Goal: Information Seeking & Learning: Check status

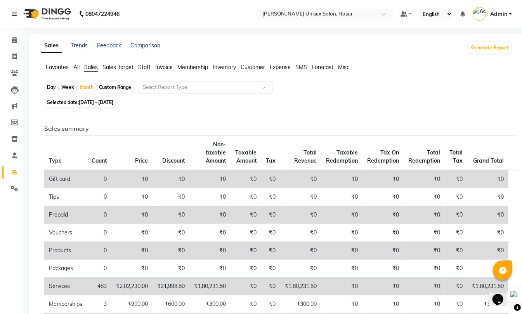
click at [108, 104] on span "[DATE] - [DATE]" at bounding box center [96, 102] width 35 height 6
select select "8"
select select "2025"
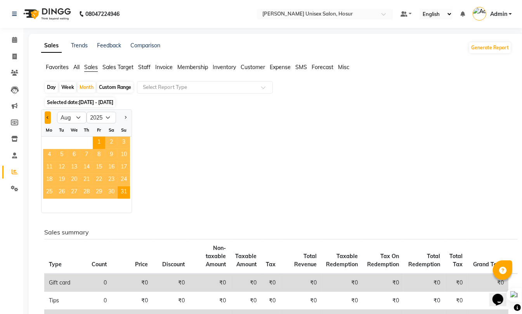
click at [48, 119] on span "Previous month" at bounding box center [48, 117] width 3 height 3
select select "7"
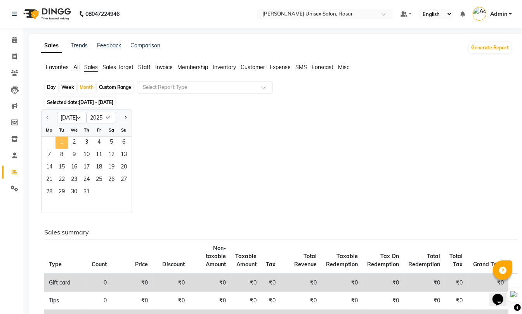
click at [61, 145] on span "1" at bounding box center [61, 143] width 12 height 12
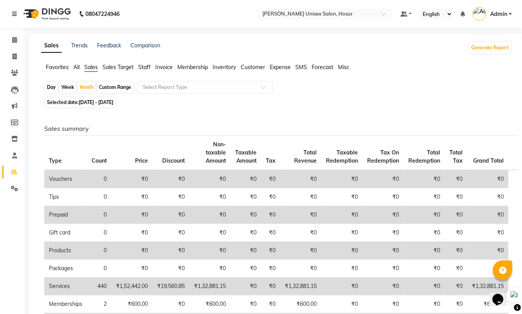
click at [85, 106] on span "Selected date: [DATE] - [DATE]" at bounding box center [80, 102] width 70 height 10
select select "7"
select select "2025"
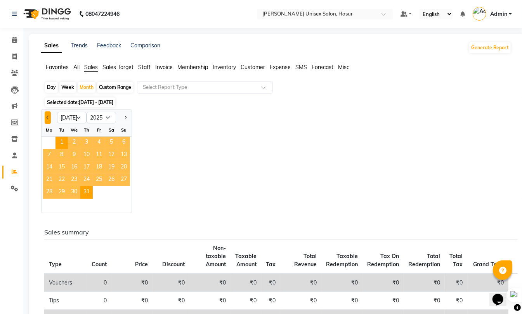
click at [48, 117] on span "Previous month" at bounding box center [48, 117] width 3 height 3
select select "6"
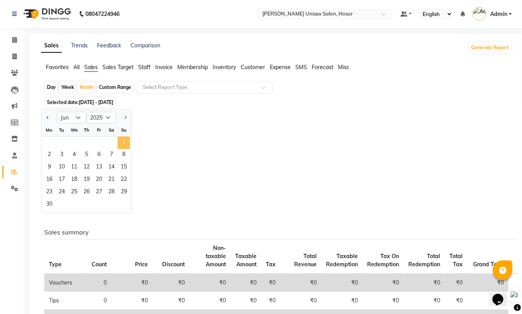
click at [123, 145] on span "1" at bounding box center [124, 143] width 12 height 12
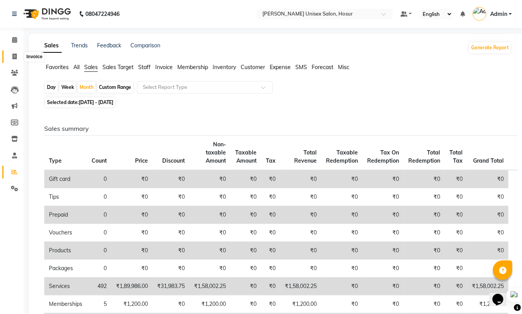
click at [16, 58] on icon at bounding box center [14, 57] width 4 height 6
select select "service"
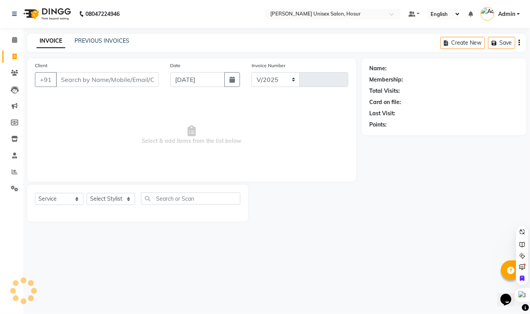
select select "6189"
type input "1287"
click at [19, 42] on span at bounding box center [15, 40] width 14 height 9
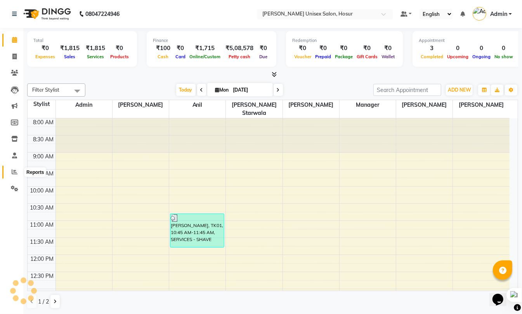
click at [15, 168] on span at bounding box center [15, 172] width 14 height 9
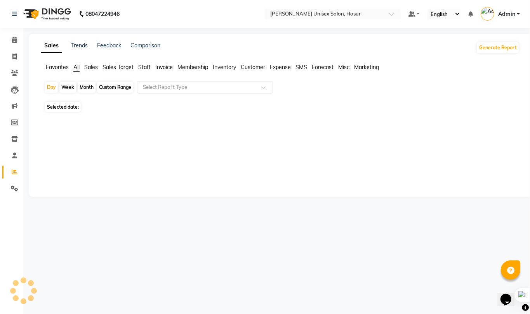
click at [87, 68] on span "Sales" at bounding box center [91, 67] width 14 height 7
click at [92, 86] on div "Month" at bounding box center [87, 87] width 18 height 11
select select "9"
select select "2025"
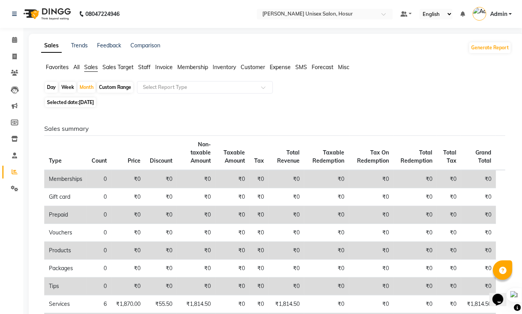
click at [88, 105] on span "[DATE]" at bounding box center [86, 102] width 15 height 6
select select "9"
select select "2025"
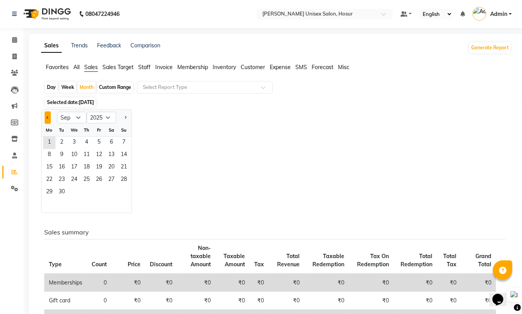
click at [47, 120] on button "Previous month" at bounding box center [48, 117] width 6 height 12
select select "6"
click at [123, 143] on span "1" at bounding box center [124, 143] width 12 height 12
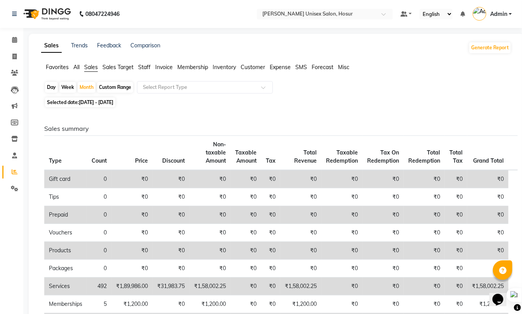
click at [91, 102] on span "[DATE] - [DATE]" at bounding box center [96, 102] width 35 height 6
select select "6"
select select "2025"
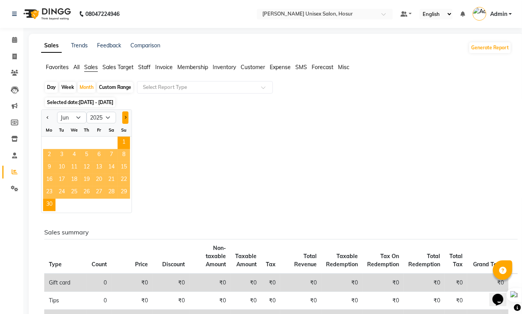
click at [125, 118] on span "Next month" at bounding box center [125, 117] width 3 height 3
select select "7"
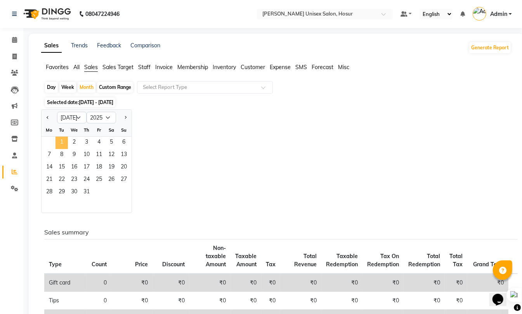
click at [66, 142] on span "1" at bounding box center [61, 143] width 12 height 12
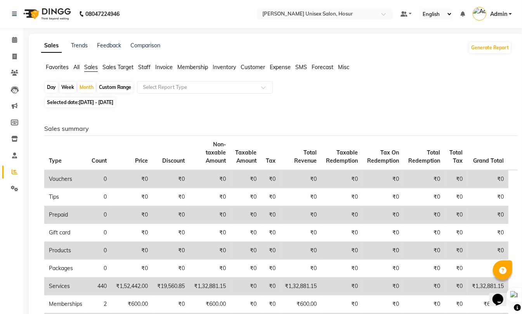
click at [186, 171] on td "₹0" at bounding box center [171, 179] width 37 height 18
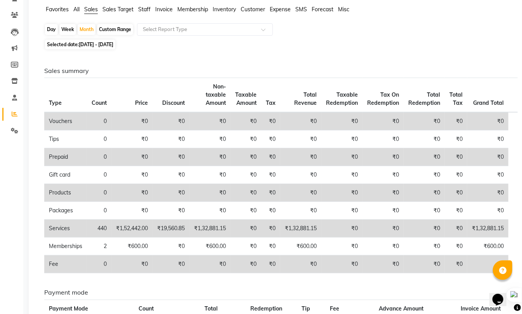
scroll to position [47, 0]
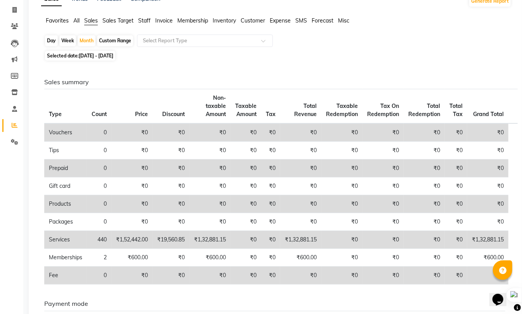
click at [82, 54] on span "[DATE] - [DATE]" at bounding box center [96, 56] width 35 height 6
select select "7"
select select "2025"
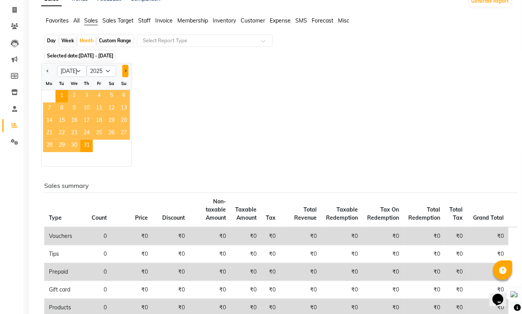
click at [125, 72] on span "Next month" at bounding box center [125, 70] width 3 height 3
select select "8"
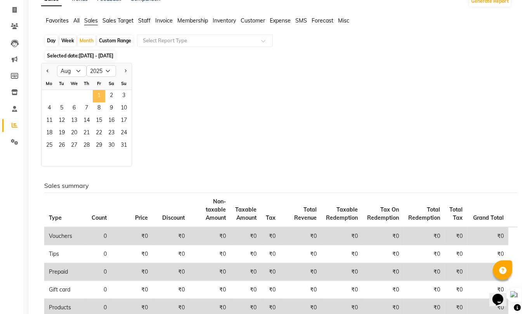
click at [100, 95] on span "1" at bounding box center [99, 96] width 12 height 12
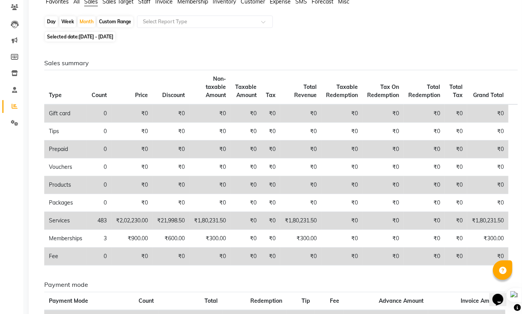
scroll to position [150, 0]
